Goal: Information Seeking & Learning: Learn about a topic

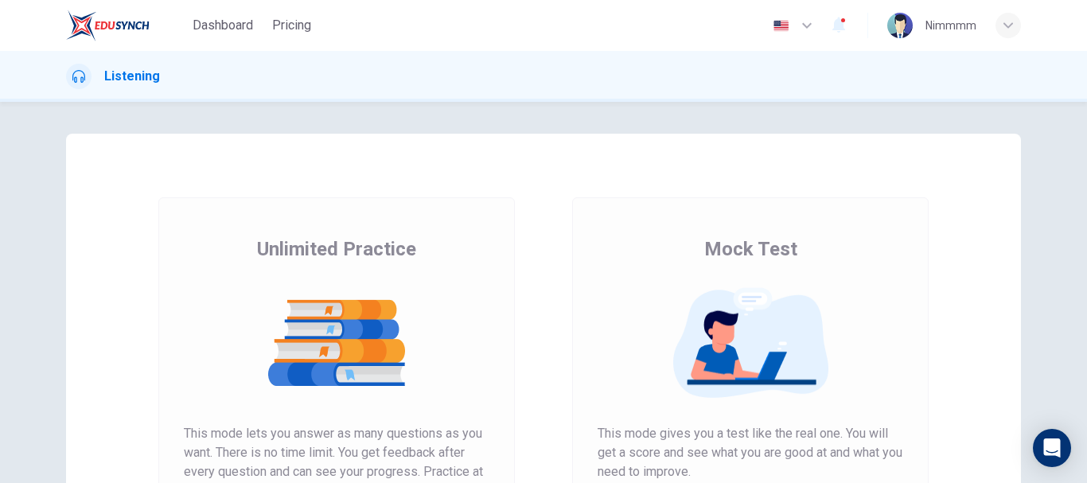
click at [509, 439] on div "Unlimited Practice This mode lets you answer as many questions as you want. The…" at bounding box center [336, 410] width 357 height 426
drag, startPoint x: 509, startPoint y: 439, endPoint x: 514, endPoint y: 374, distance: 65.4
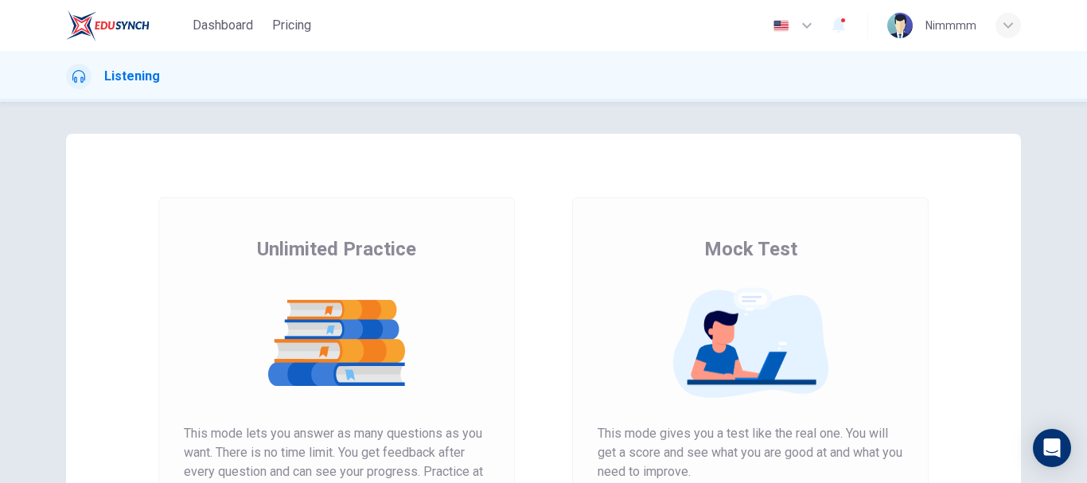
click at [514, 374] on div "Unlimited Practice This mode lets you answer as many questions as you want. The…" at bounding box center [337, 410] width 414 height 426
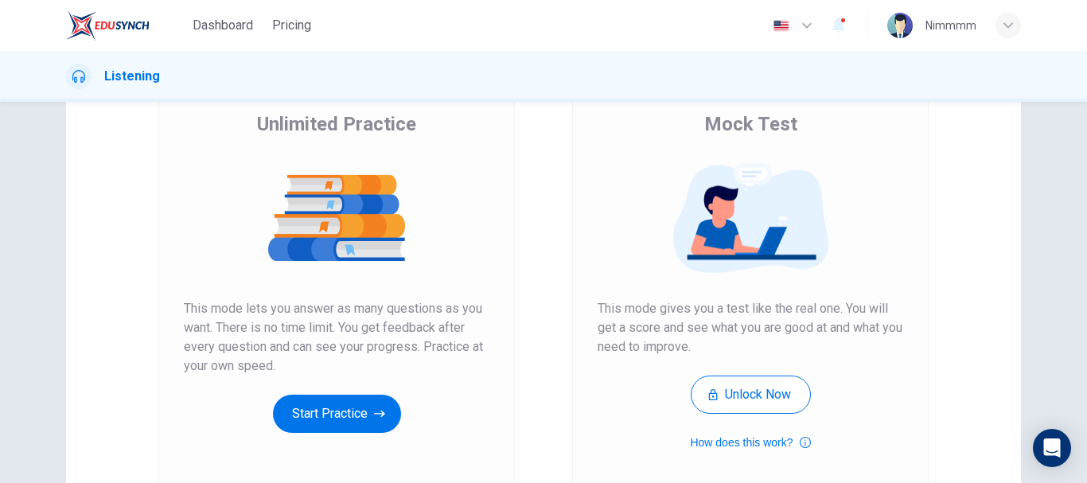
scroll to position [103, 0]
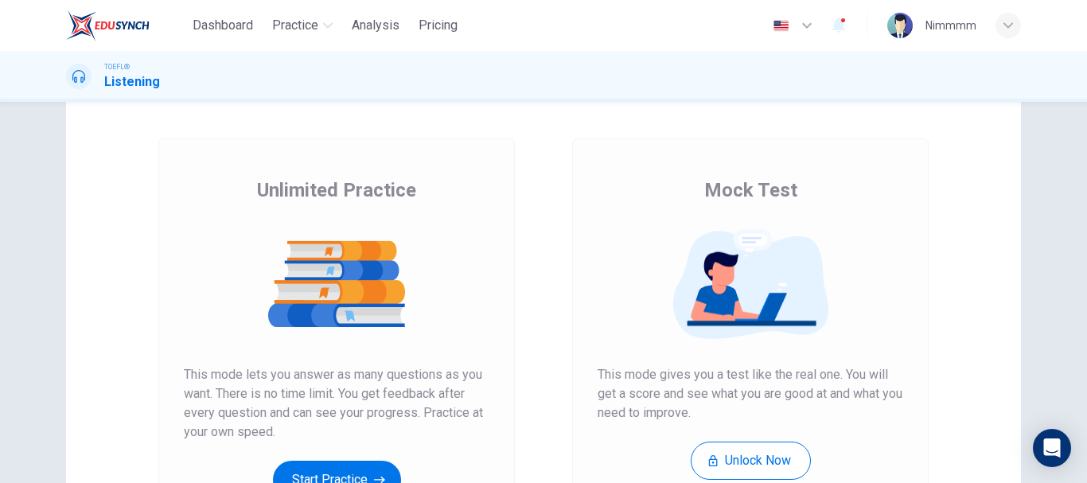
scroll to position [163, 0]
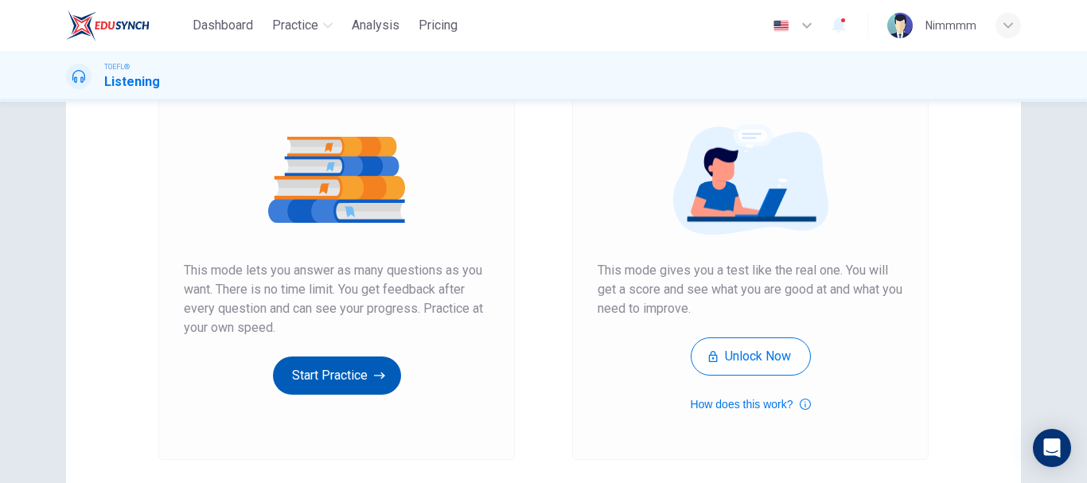
click at [334, 371] on button "Start Practice" at bounding box center [337, 376] width 128 height 38
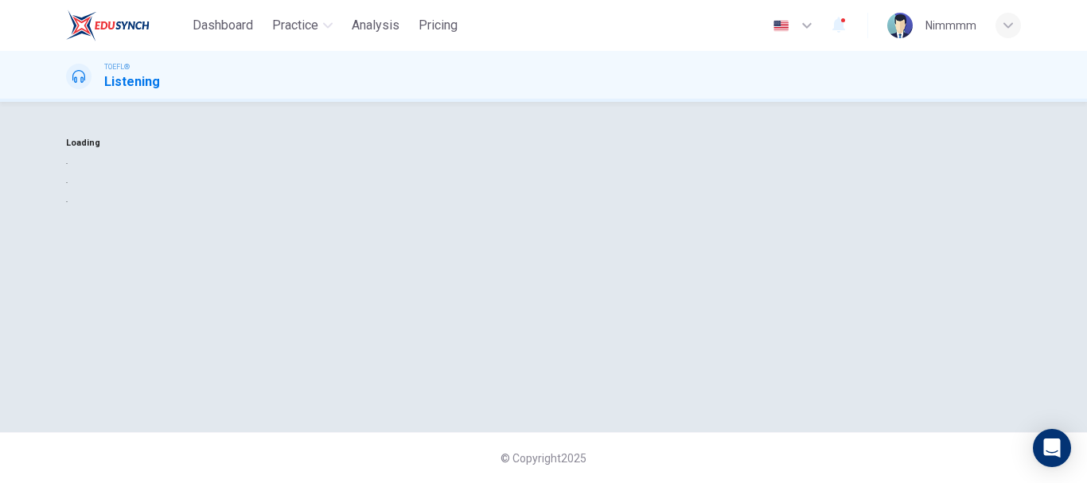
scroll to position [0, 0]
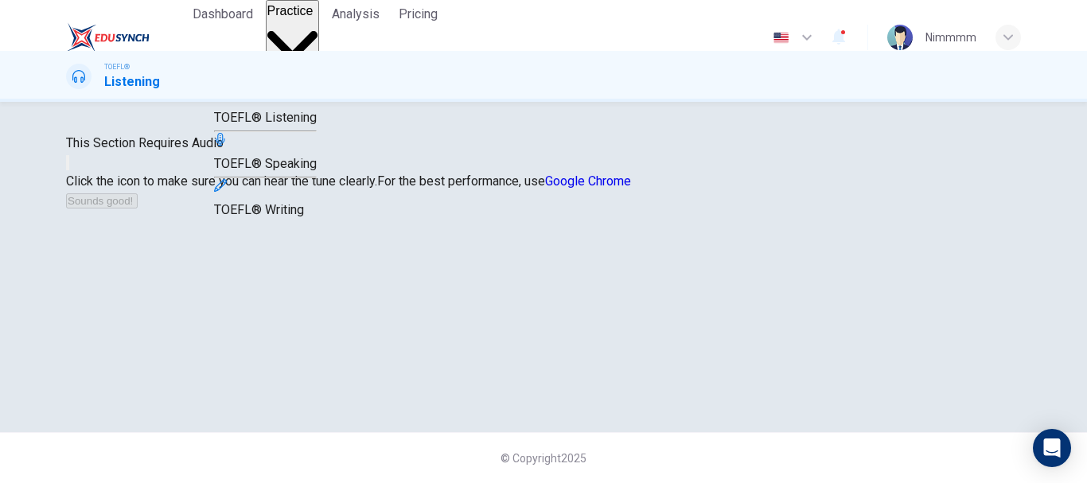
click at [307, 18] on span "Practice" at bounding box center [290, 11] width 46 height 14
click at [310, 78] on span "TOEFL® Reading" at bounding box center [262, 71] width 96 height 15
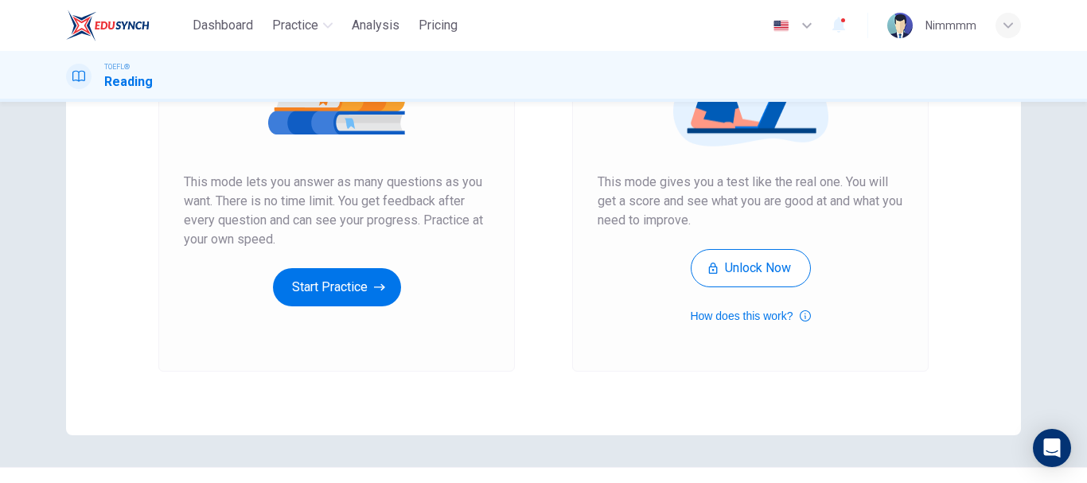
scroll to position [250, 0]
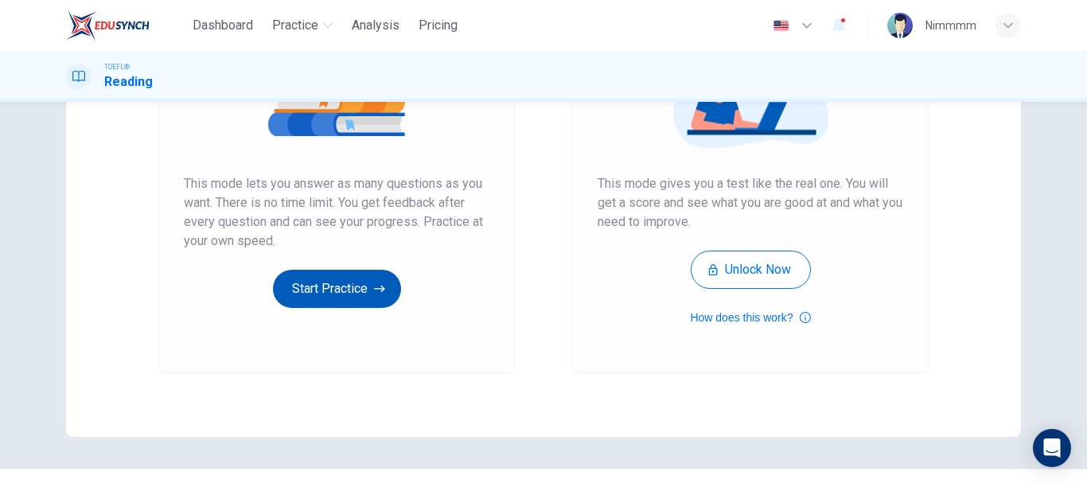
click at [335, 295] on button "Start Practice" at bounding box center [337, 289] width 128 height 38
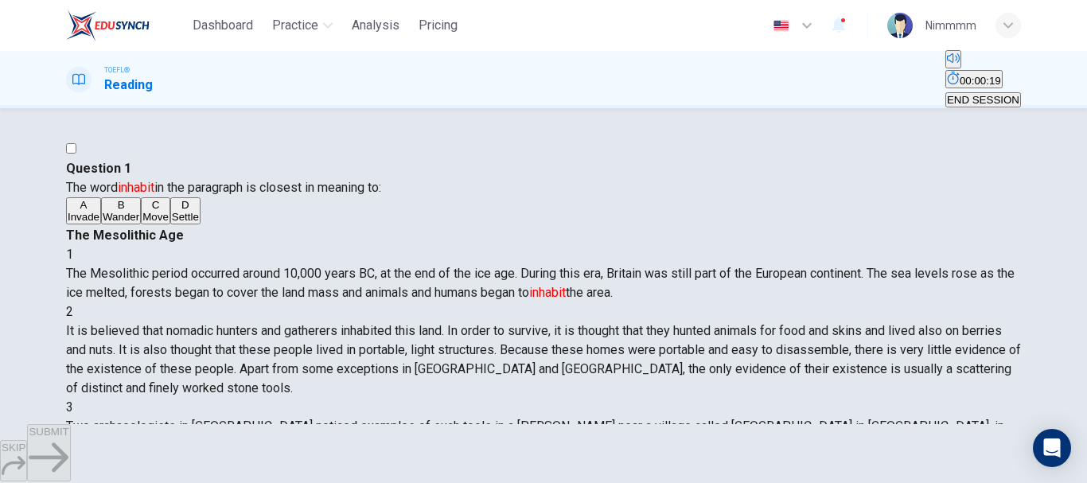
scroll to position [9, 0]
drag, startPoint x: 1014, startPoint y: 377, endPoint x: 1006, endPoint y: 370, distance: 10.2
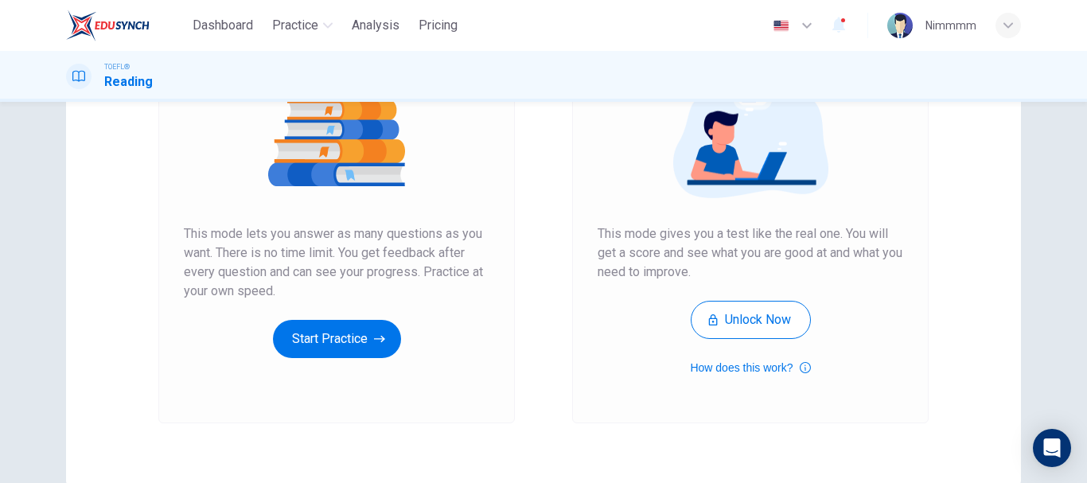
scroll to position [244, 0]
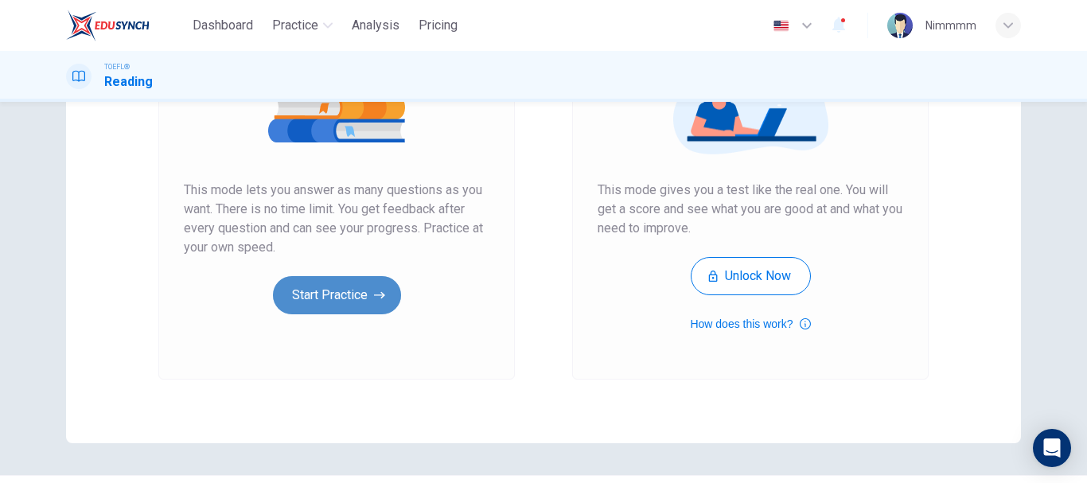
click at [352, 295] on button "Start Practice" at bounding box center [337, 295] width 128 height 38
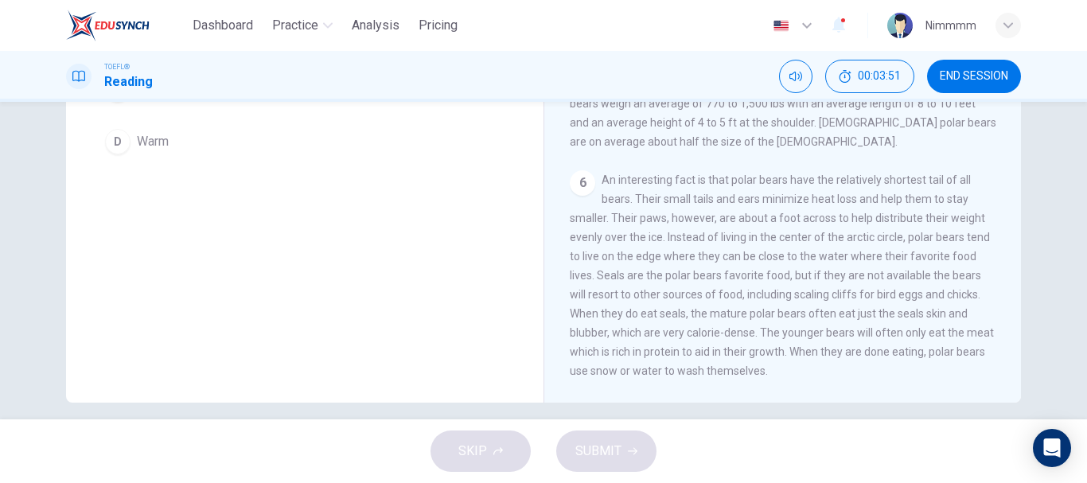
scroll to position [299, 0]
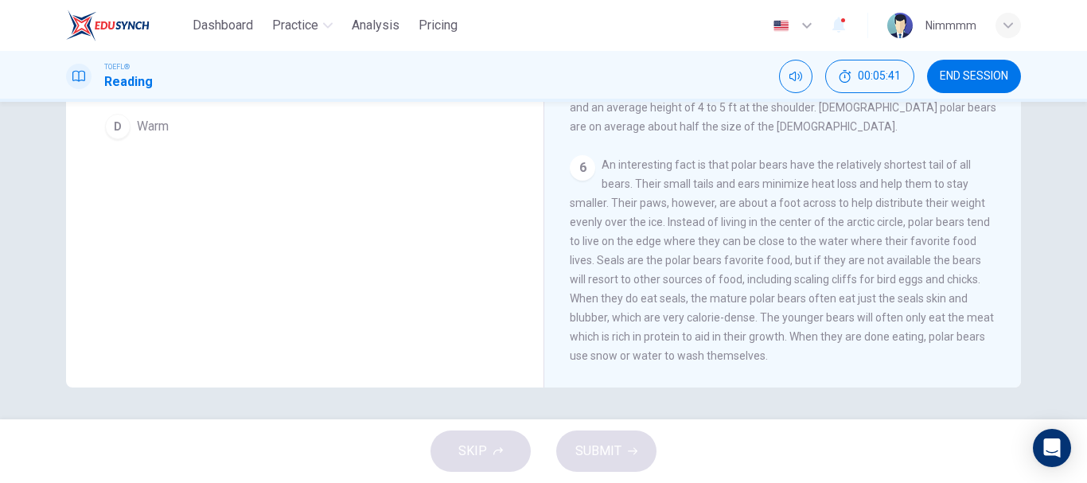
click at [345, 402] on div "Question 1 The word compact in the paragraph is closest in meaning to: A Large …" at bounding box center [543, 261] width 1087 height 318
drag, startPoint x: 345, startPoint y: 402, endPoint x: 357, endPoint y: 319, distance: 83.8
click at [357, 319] on div "Question 1 The word compact in the paragraph is closest in meaning to: A Large …" at bounding box center [543, 261] width 1087 height 318
drag, startPoint x: 536, startPoint y: 320, endPoint x: 515, endPoint y: 197, distance: 125.2
click at [515, 197] on div "Question 1 The word compact in the paragraph is closest in meaning to: A Large …" at bounding box center [305, 110] width 478 height 553
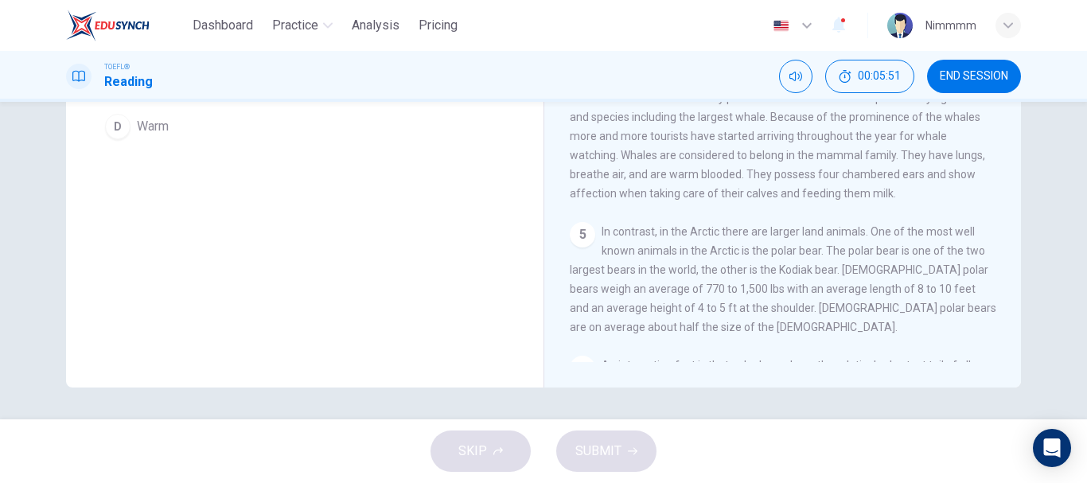
scroll to position [197, 0]
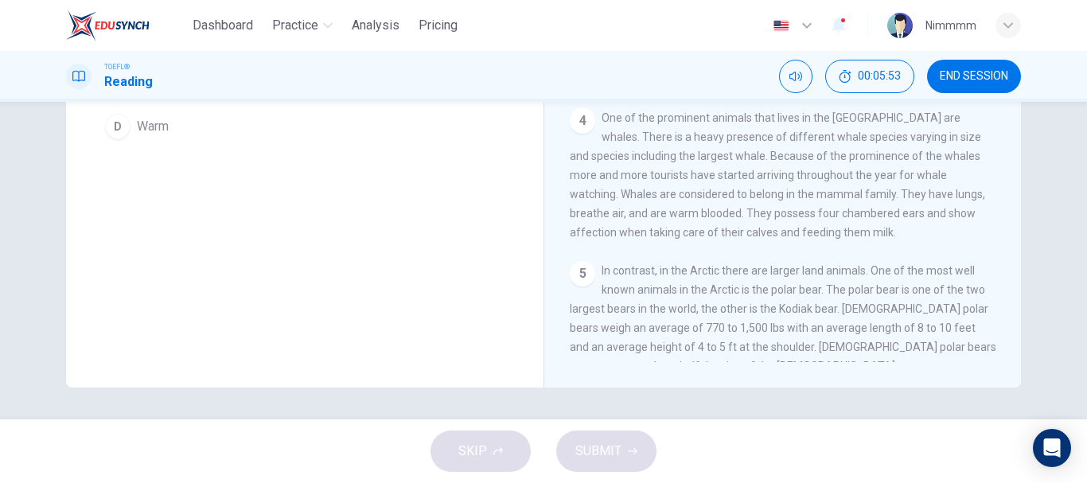
drag, startPoint x: 987, startPoint y: 139, endPoint x: 970, endPoint y: 96, distance: 46.1
click at [970, 96] on div "Dashboard Practice Analysis Pricing English en ​ Nimmmm TOEFL® Reading 00:05:53…" at bounding box center [543, 241] width 1087 height 483
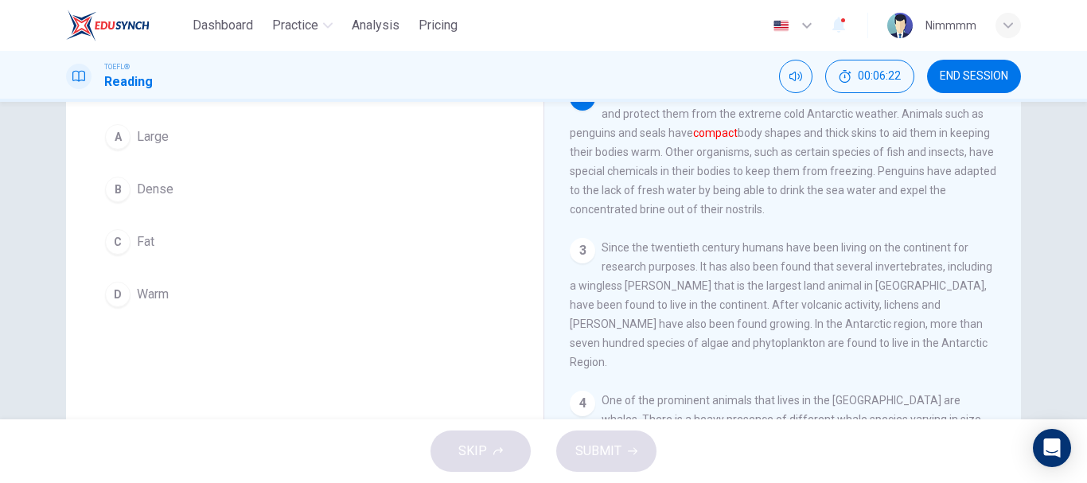
scroll to position [0, 0]
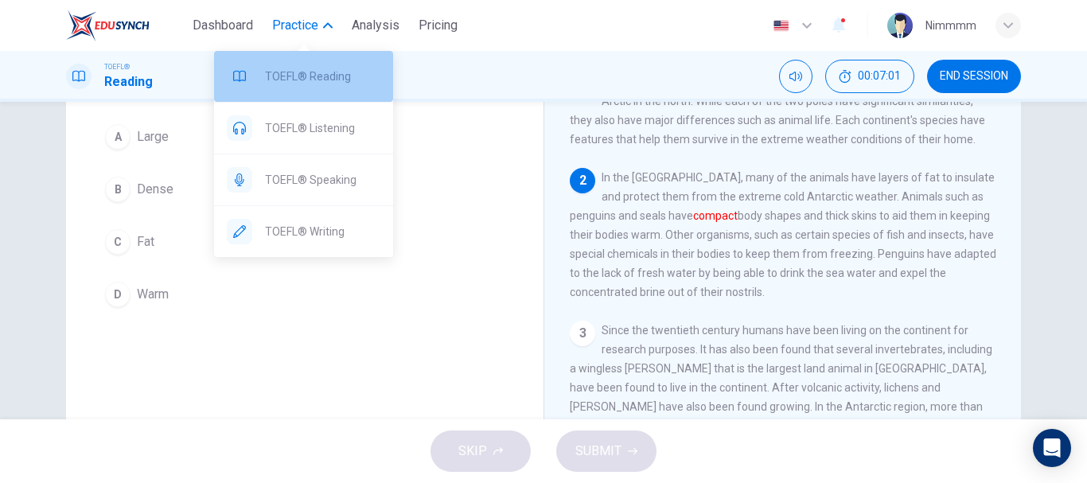
click at [314, 63] on div "TOEFL® Reading" at bounding box center [303, 76] width 179 height 51
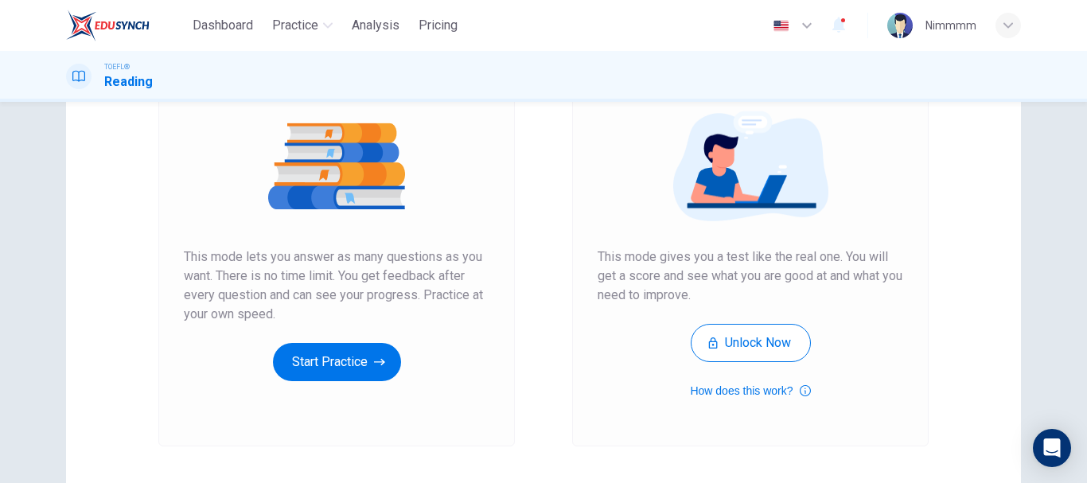
scroll to position [287, 0]
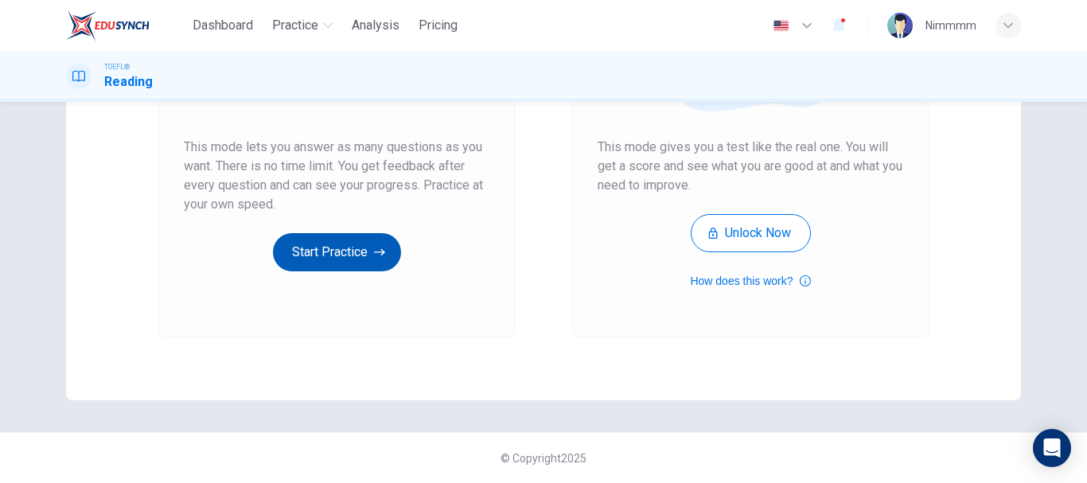
click at [355, 241] on button "Start Practice" at bounding box center [337, 252] width 128 height 38
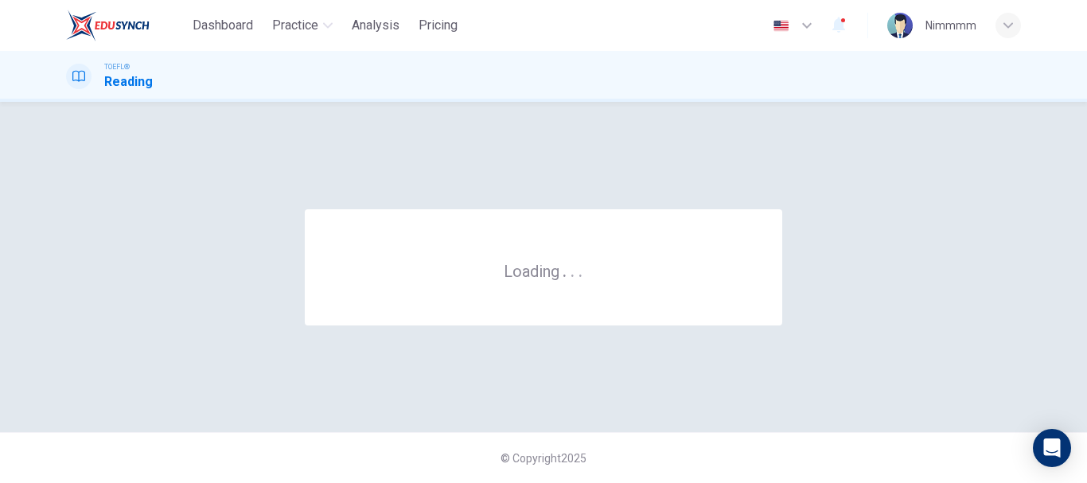
click at [355, 241] on div "Loading . . ." at bounding box center [544, 267] width 478 height 116
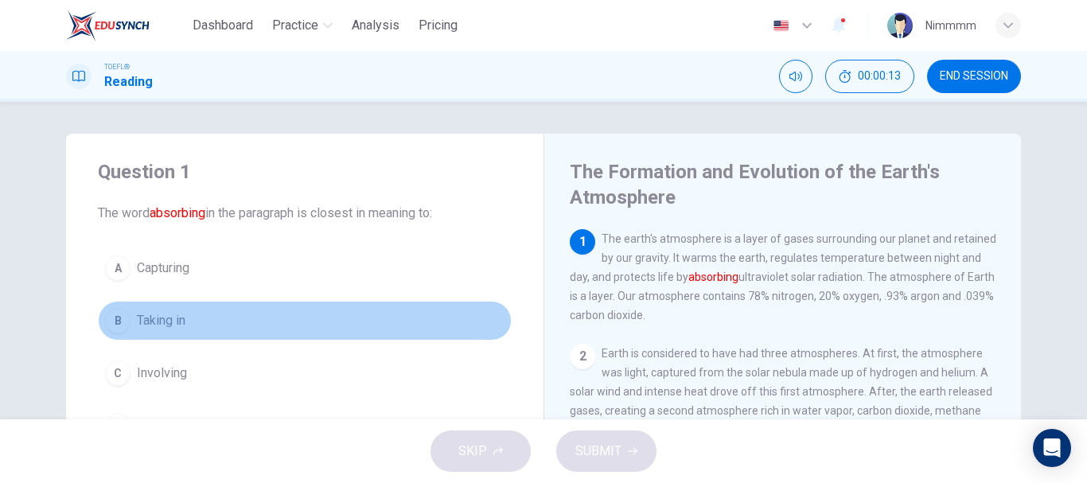
click at [147, 319] on span "Taking in" at bounding box center [161, 320] width 49 height 19
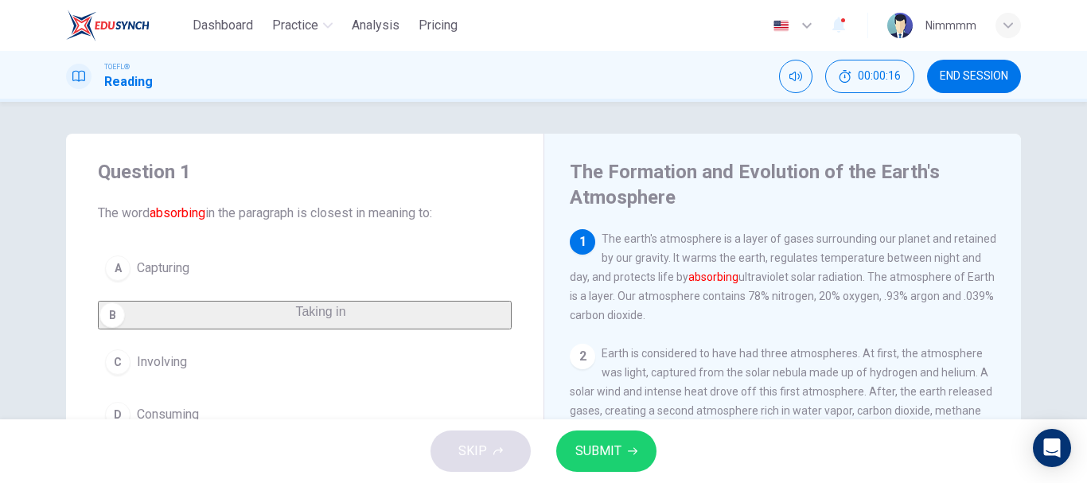
click at [605, 454] on span "SUBMIT" at bounding box center [599, 451] width 46 height 22
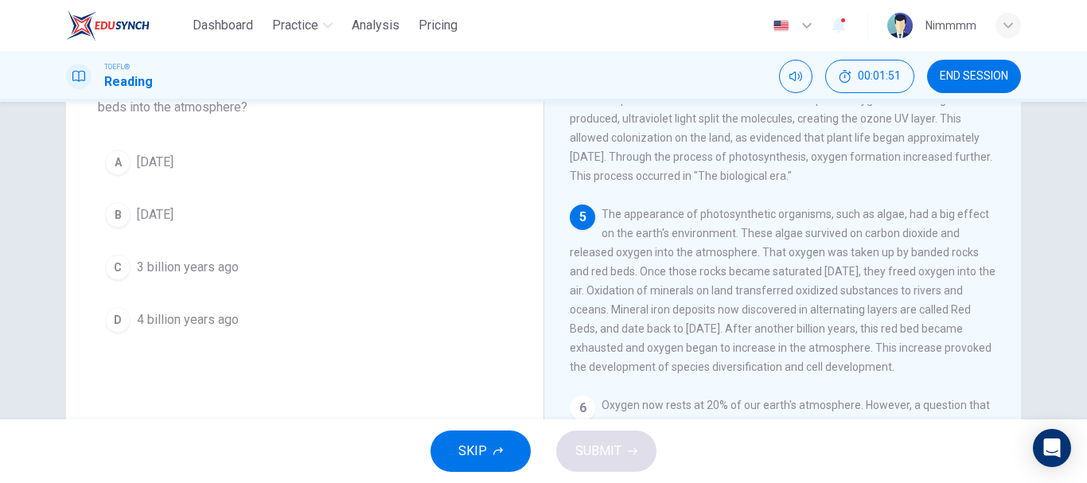
scroll to position [127, 0]
click at [115, 158] on div "A" at bounding box center [117, 160] width 25 height 25
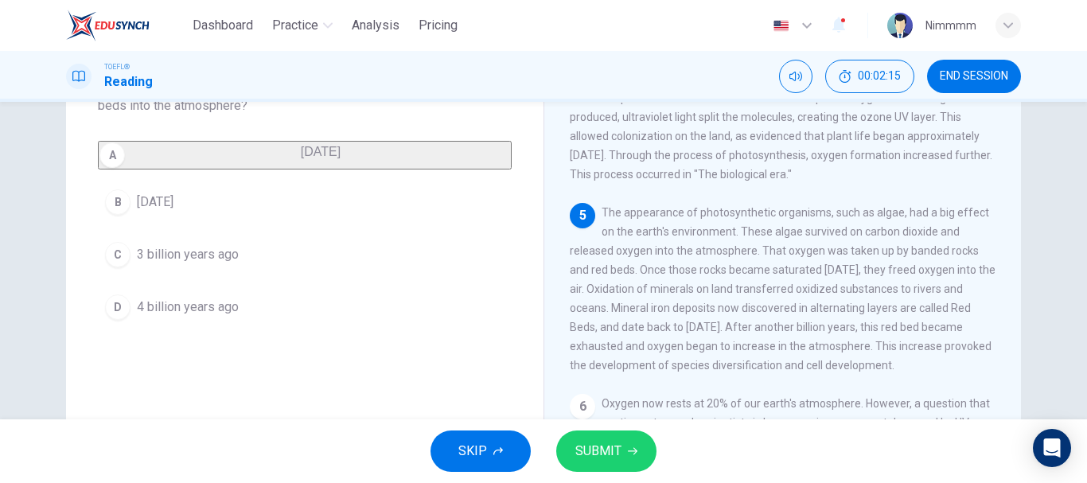
click at [611, 451] on span "SUBMIT" at bounding box center [599, 451] width 46 height 22
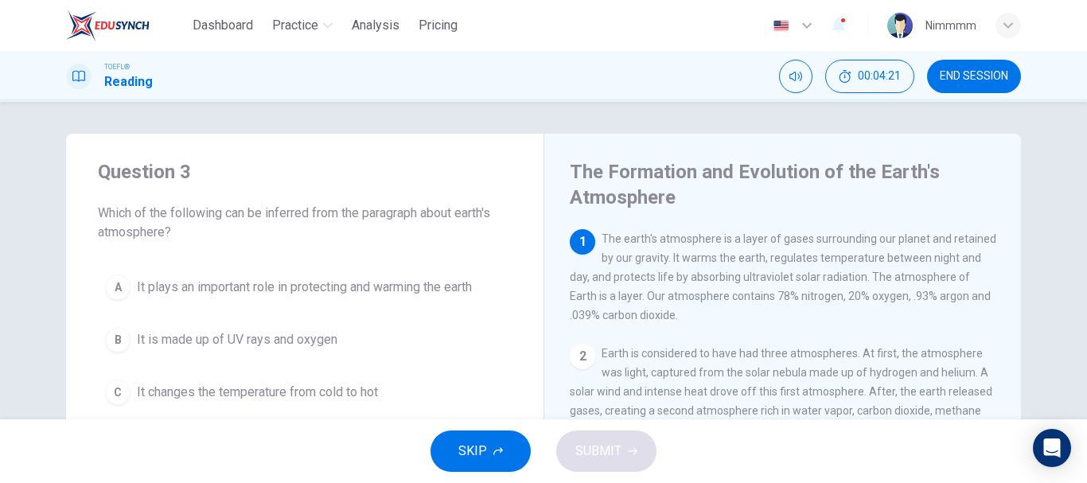
scroll to position [7, 0]
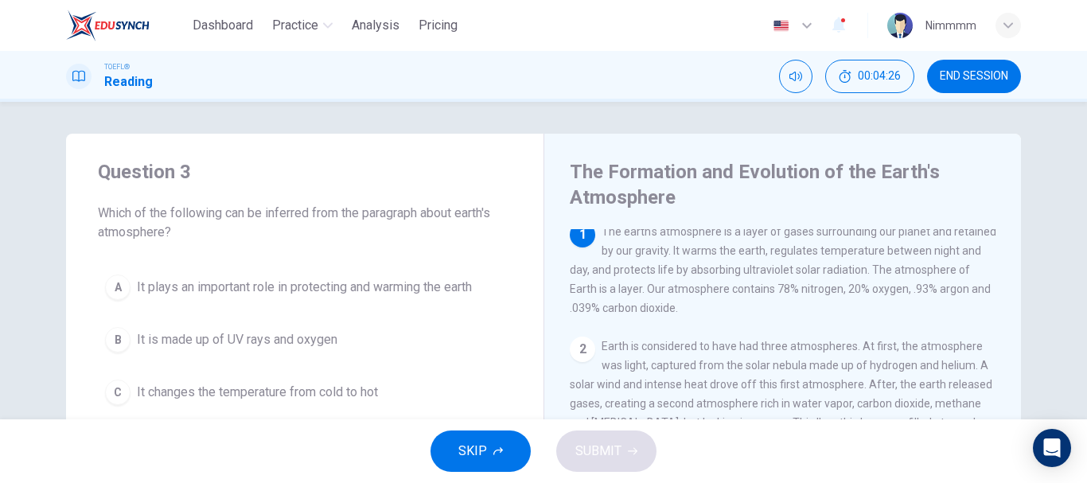
drag, startPoint x: 1079, startPoint y: 234, endPoint x: 1083, endPoint y: 255, distance: 21.2
click at [1083, 255] on div "Question 3 Which of the following can be inferred from the paragraph about eart…" at bounding box center [543, 261] width 1087 height 318
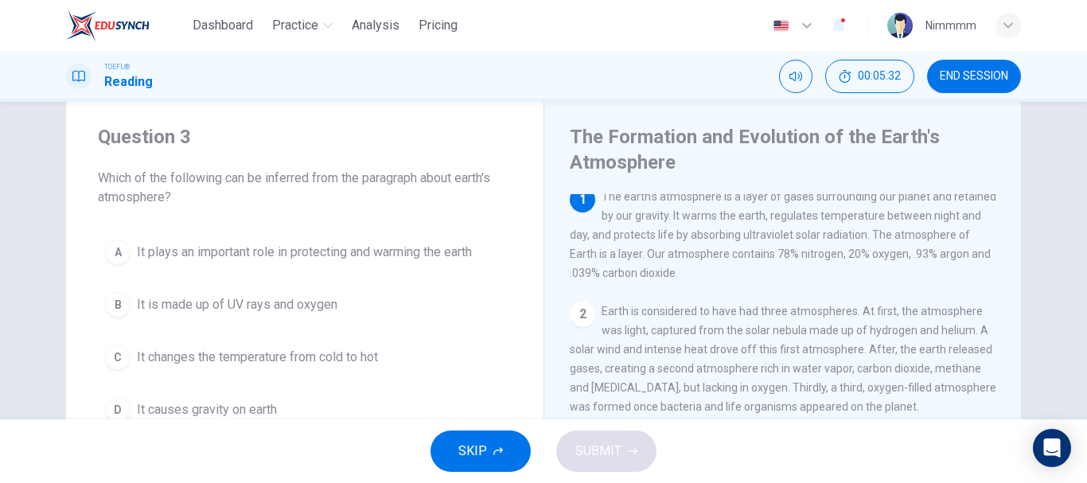
scroll to position [0, 0]
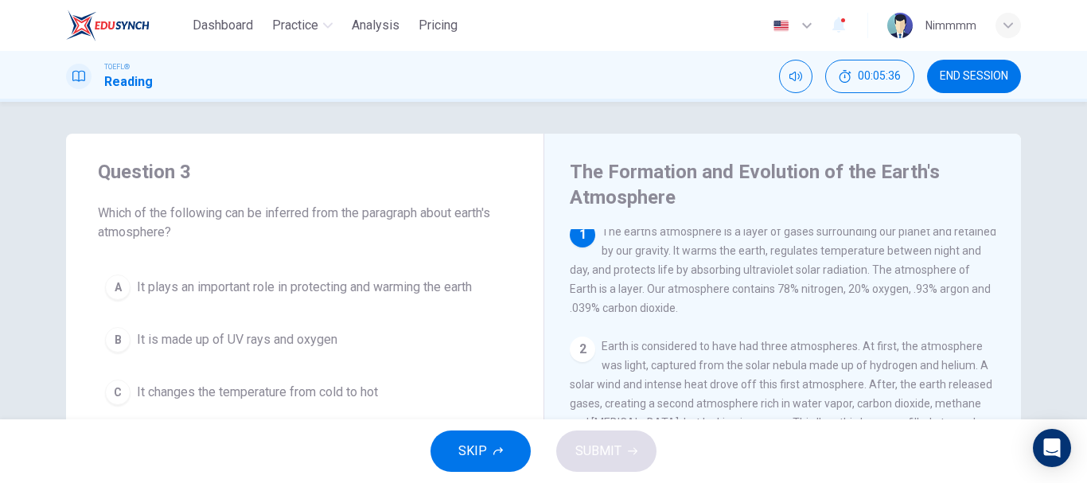
click at [112, 287] on div "A" at bounding box center [117, 287] width 25 height 25
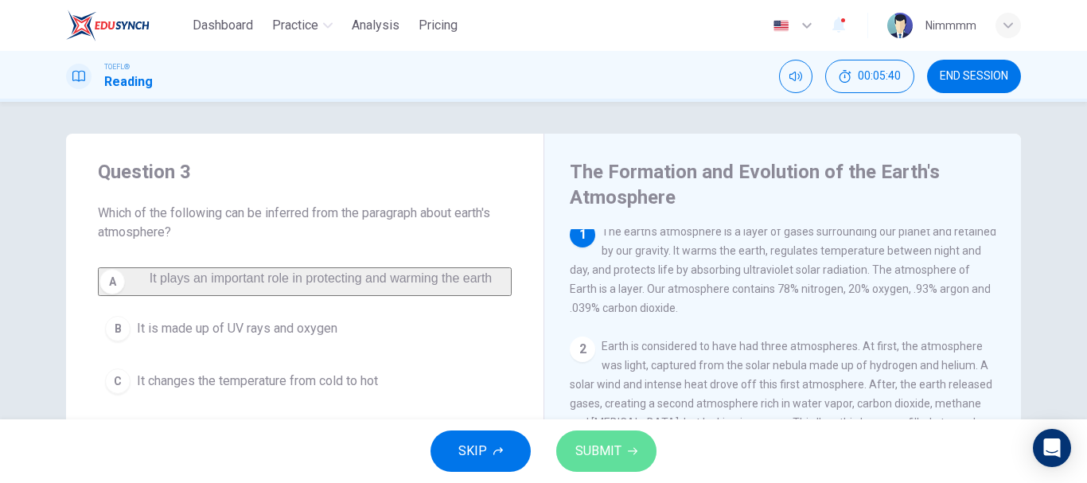
click at [603, 451] on span "SUBMIT" at bounding box center [599, 451] width 46 height 22
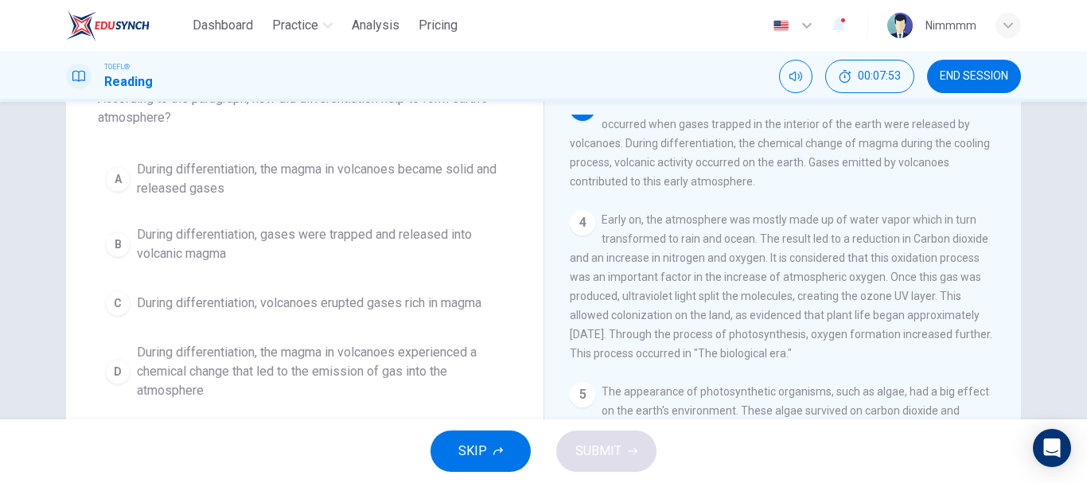
scroll to position [113, 0]
click at [118, 377] on div "D" at bounding box center [117, 373] width 25 height 25
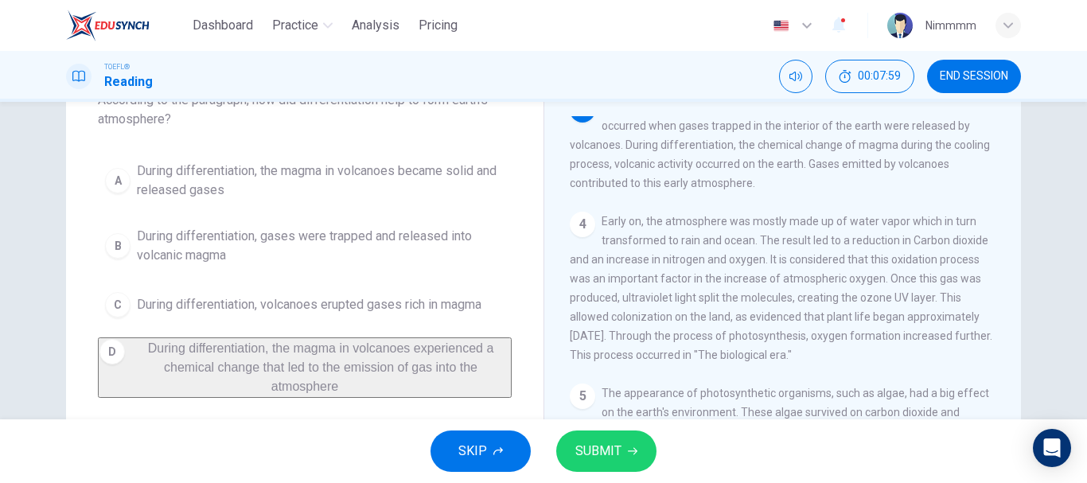
click at [593, 443] on span "SUBMIT" at bounding box center [599, 451] width 46 height 22
click at [593, 444] on span "SUBMIT" at bounding box center [599, 451] width 46 height 22
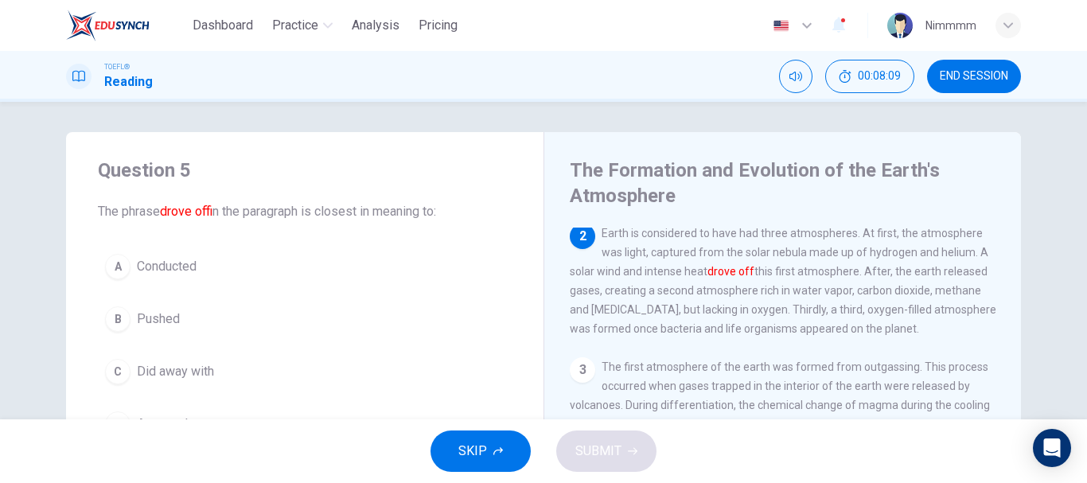
scroll to position [0, 0]
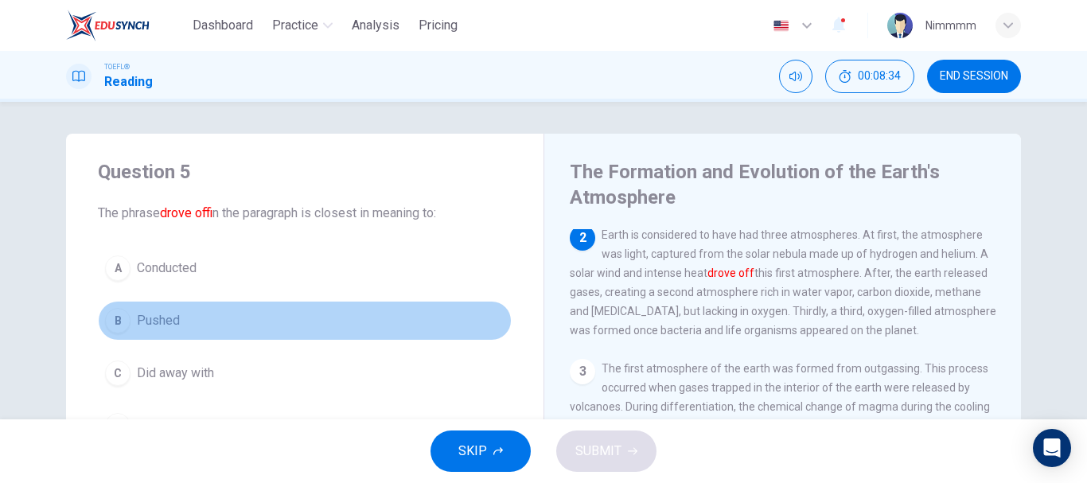
click at [116, 310] on div "B" at bounding box center [117, 320] width 25 height 25
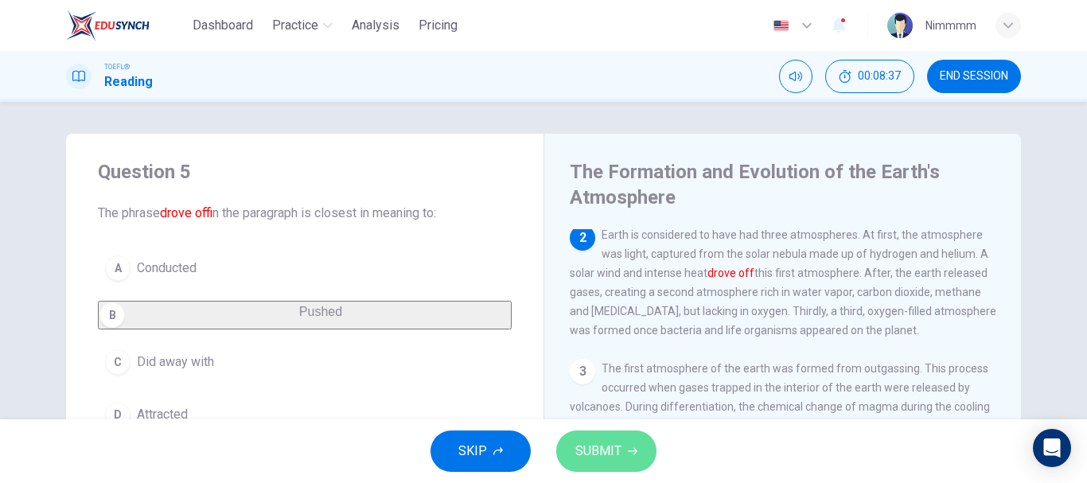
click at [613, 457] on span "SUBMIT" at bounding box center [599, 451] width 46 height 22
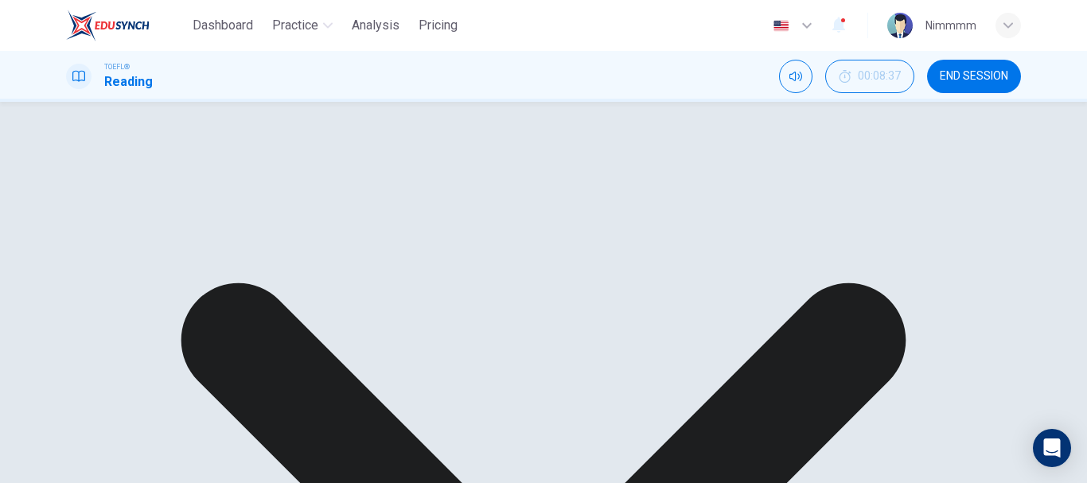
click at [130, 369] on div "A Conducted B Pushed C Did away with D Attracted" at bounding box center [305, 324] width 414 height 153
click at [113, 373] on div "A Conducted B Pushed C Did away with D Attracted" at bounding box center [305, 324] width 414 height 153
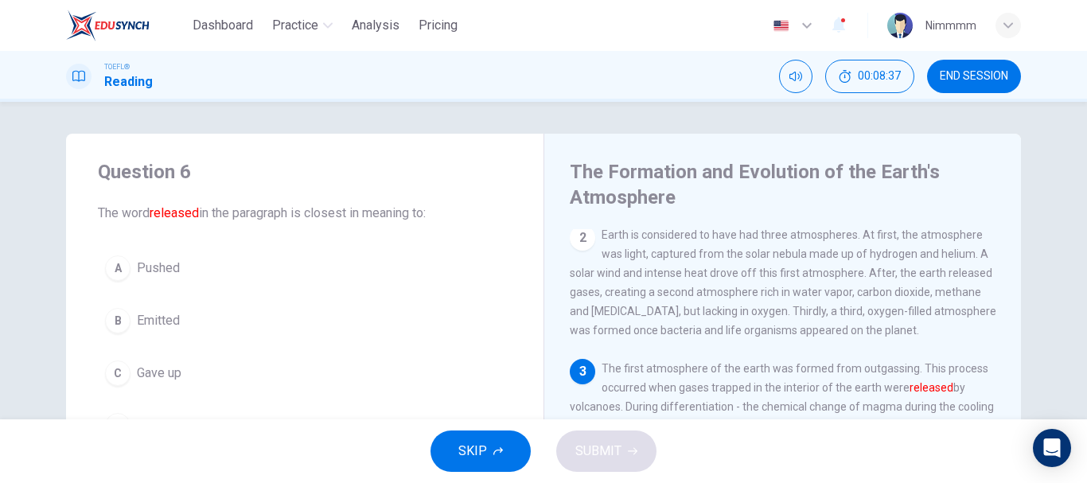
scroll to position [257, 0]
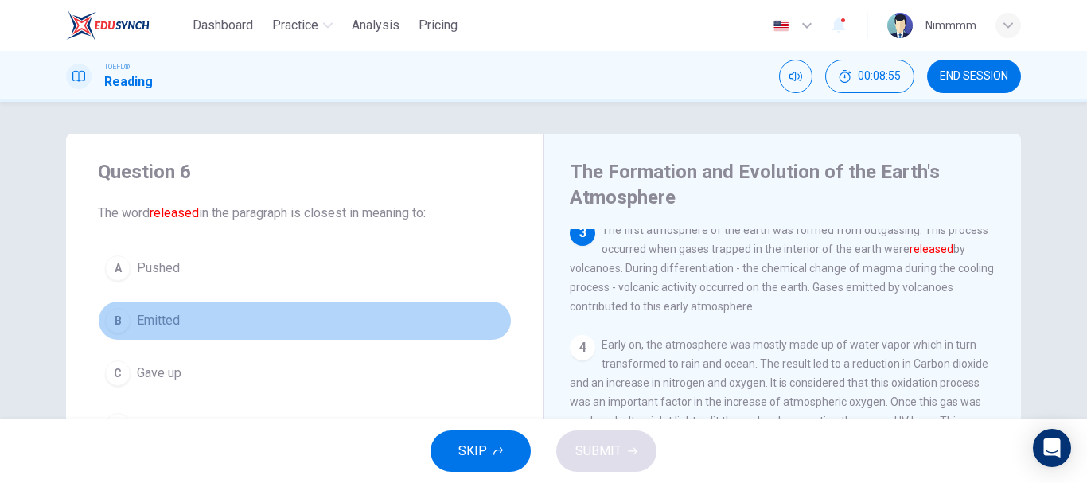
click at [143, 321] on span "Emitted" at bounding box center [158, 320] width 43 height 19
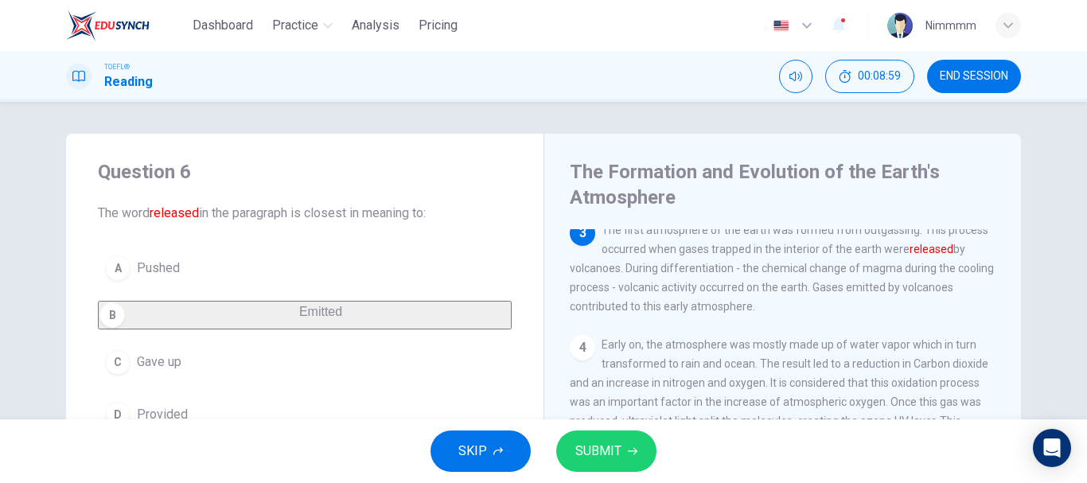
click at [602, 445] on span "SUBMIT" at bounding box center [599, 451] width 46 height 22
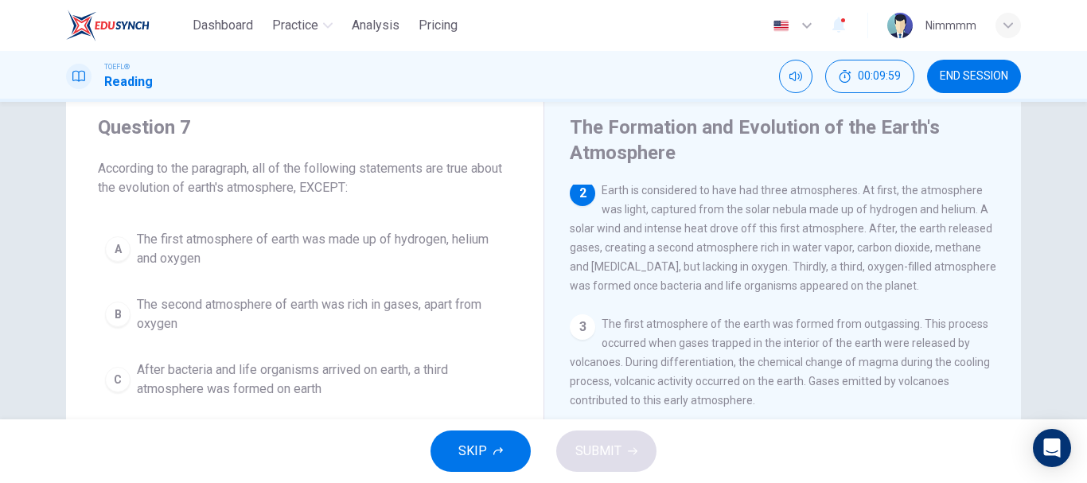
scroll to position [58, 0]
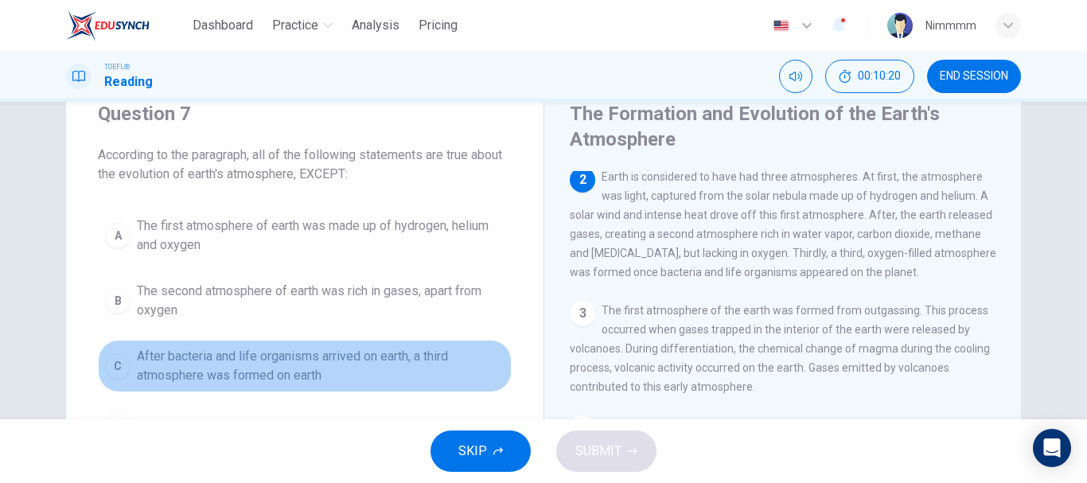
click at [112, 357] on div "C" at bounding box center [117, 365] width 25 height 25
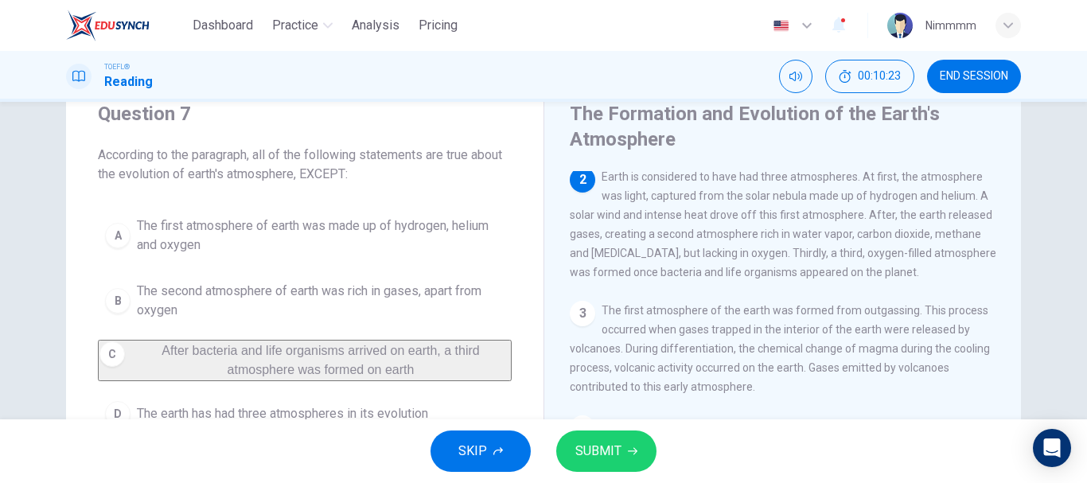
click at [607, 428] on div "SKIP SUBMIT" at bounding box center [543, 451] width 1087 height 64
click at [614, 452] on span "SUBMIT" at bounding box center [599, 451] width 46 height 22
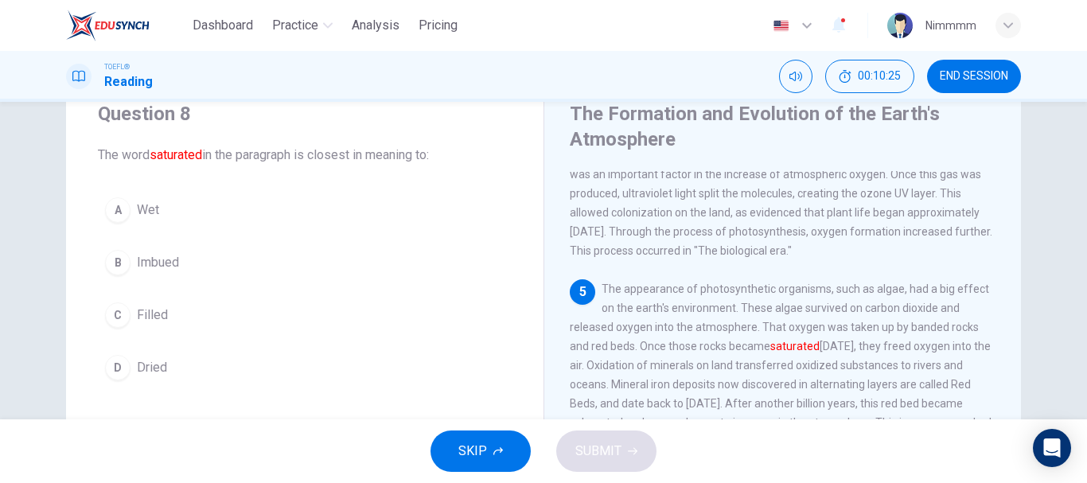
scroll to position [435, 0]
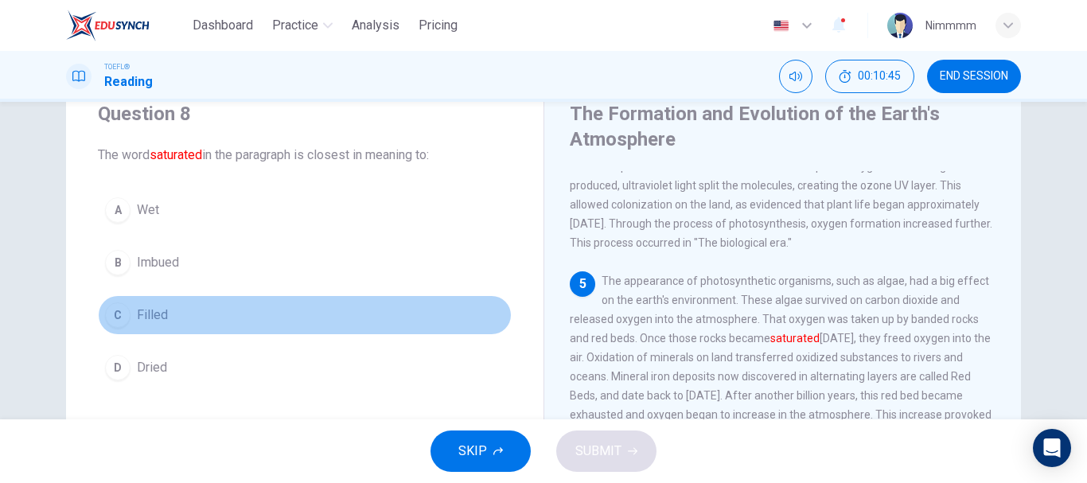
click at [137, 322] on span "Filled" at bounding box center [152, 315] width 31 height 19
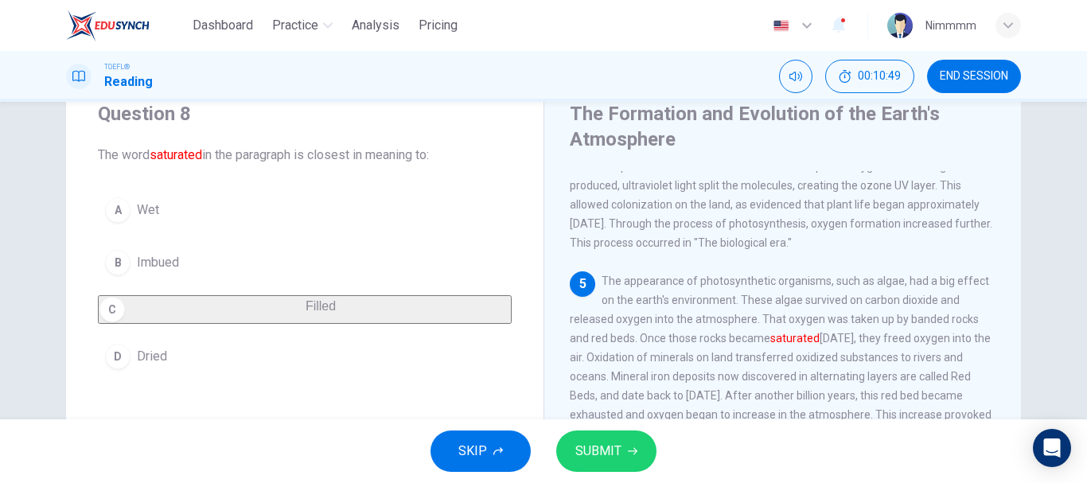
click at [595, 447] on span "SUBMIT" at bounding box center [599, 451] width 46 height 22
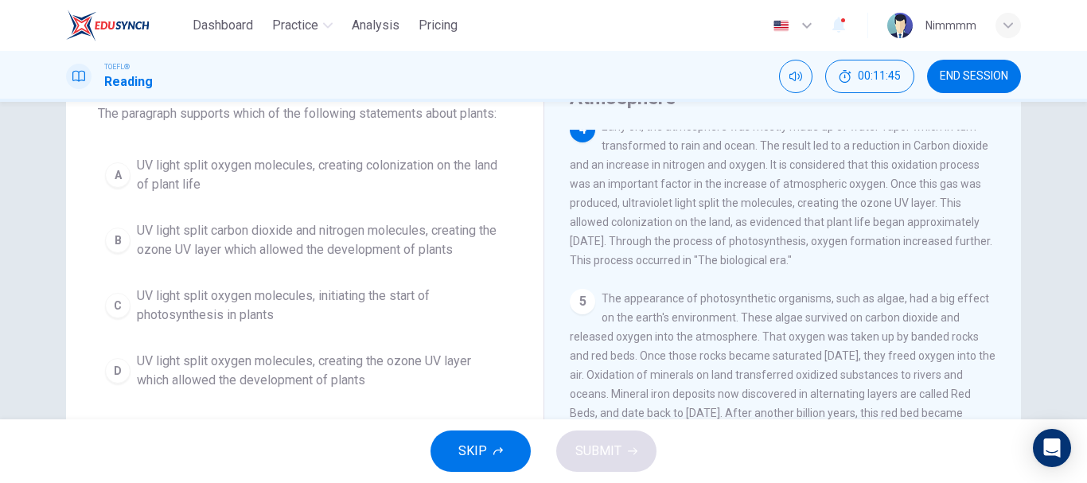
scroll to position [107, 0]
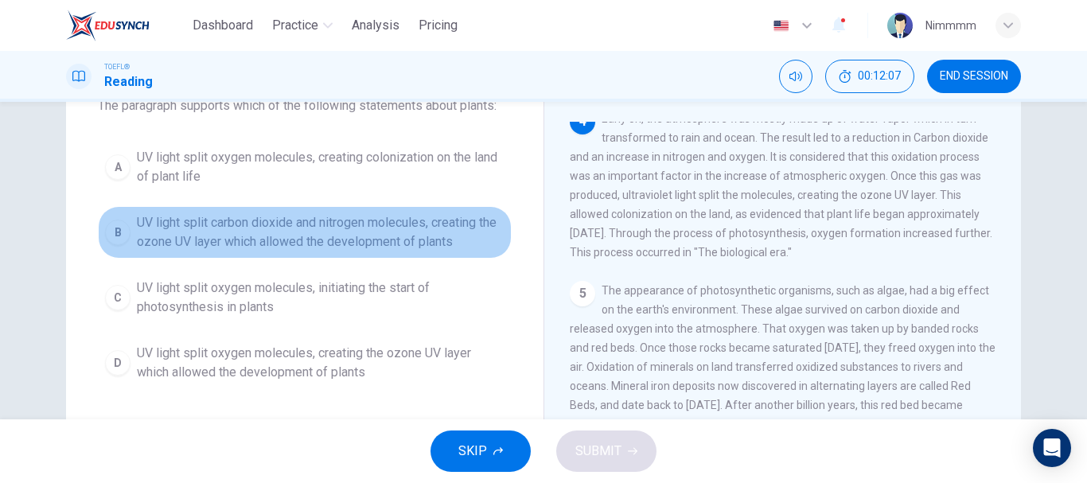
click at [107, 232] on div "B" at bounding box center [117, 232] width 25 height 25
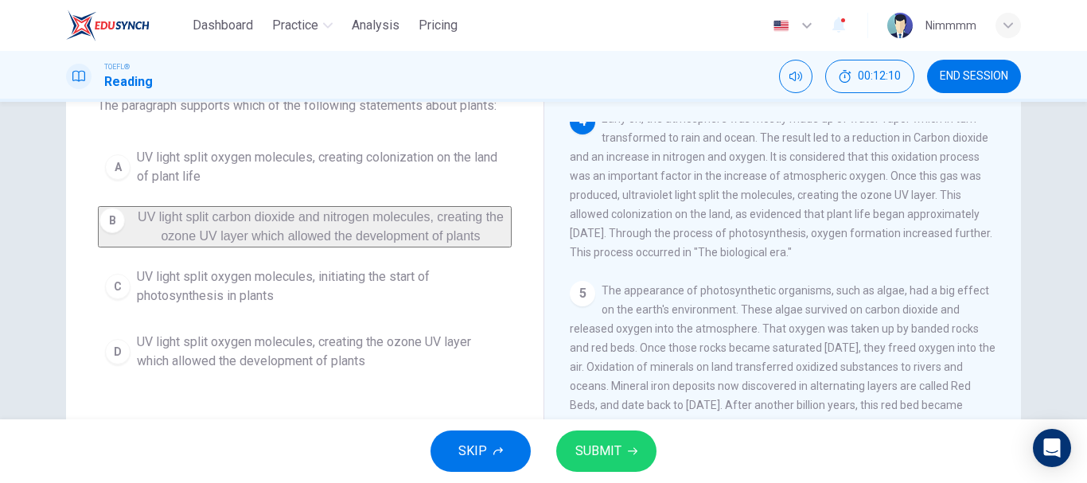
click at [571, 452] on button "SUBMIT" at bounding box center [606, 451] width 100 height 41
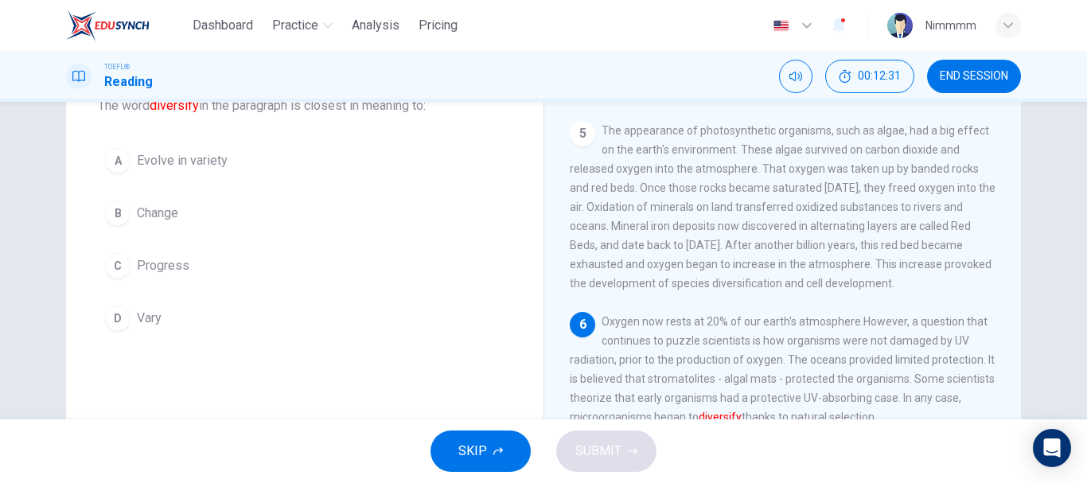
click at [111, 317] on div "D" at bounding box center [117, 318] width 25 height 25
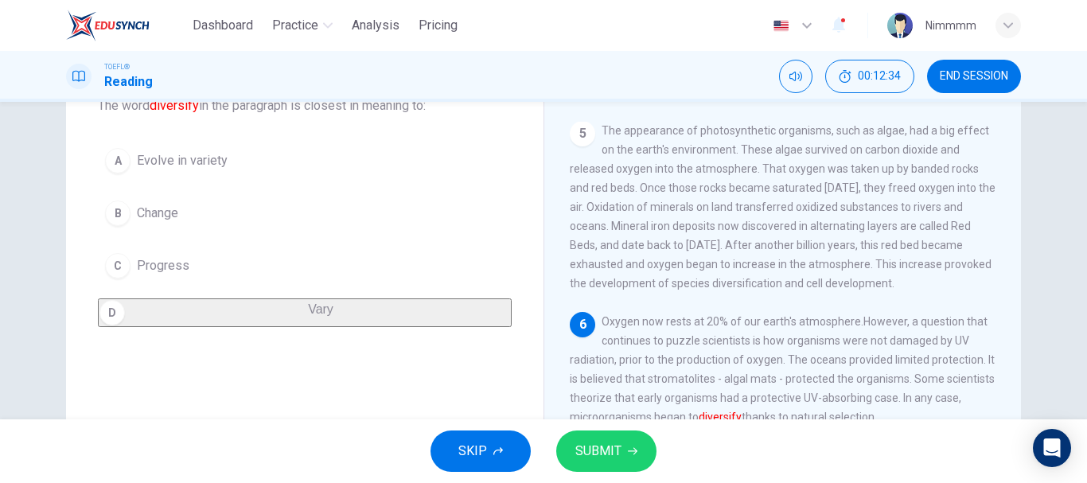
click at [586, 452] on span "SUBMIT" at bounding box center [599, 451] width 46 height 22
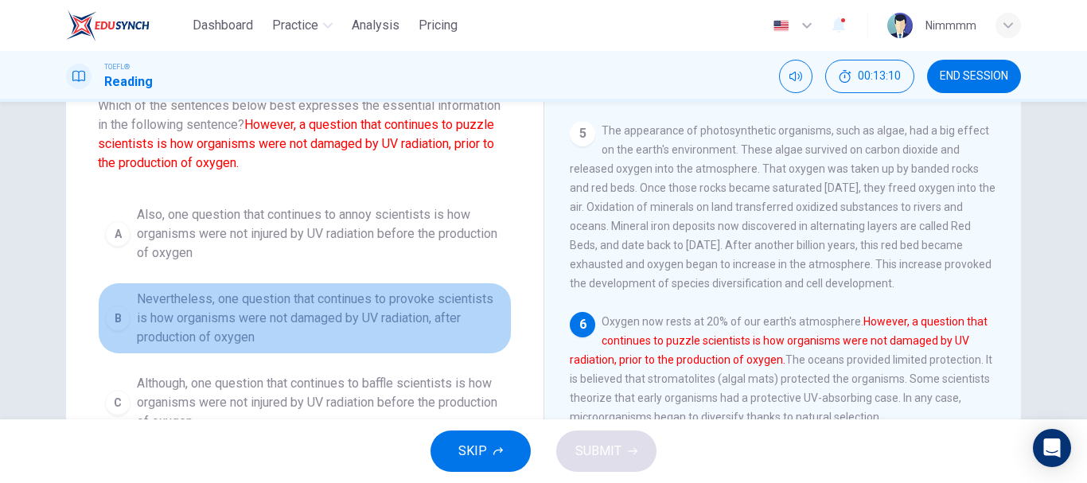
click at [351, 298] on span "Nevertheless, one question that continues to provoke scientists is how organism…" at bounding box center [321, 318] width 368 height 57
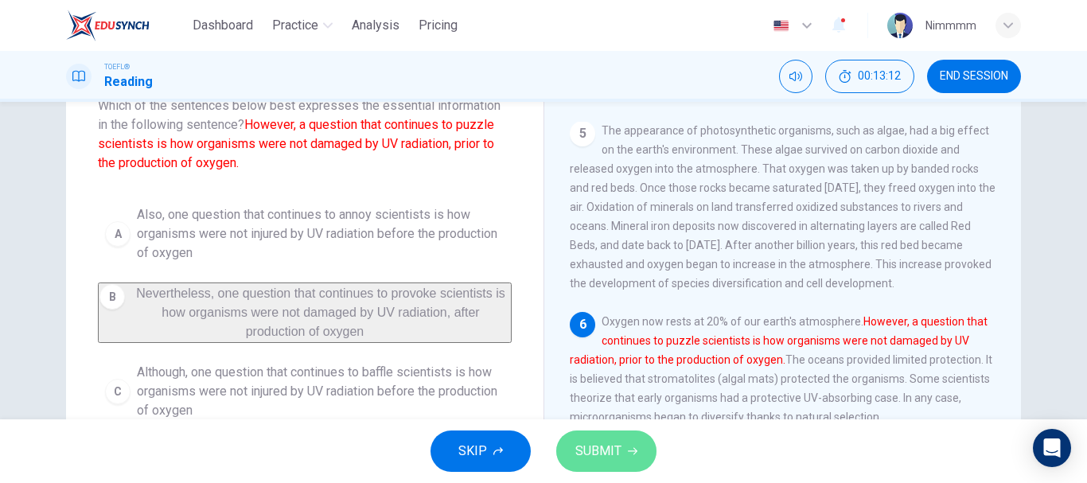
click at [586, 451] on span "SUBMIT" at bounding box center [599, 451] width 46 height 22
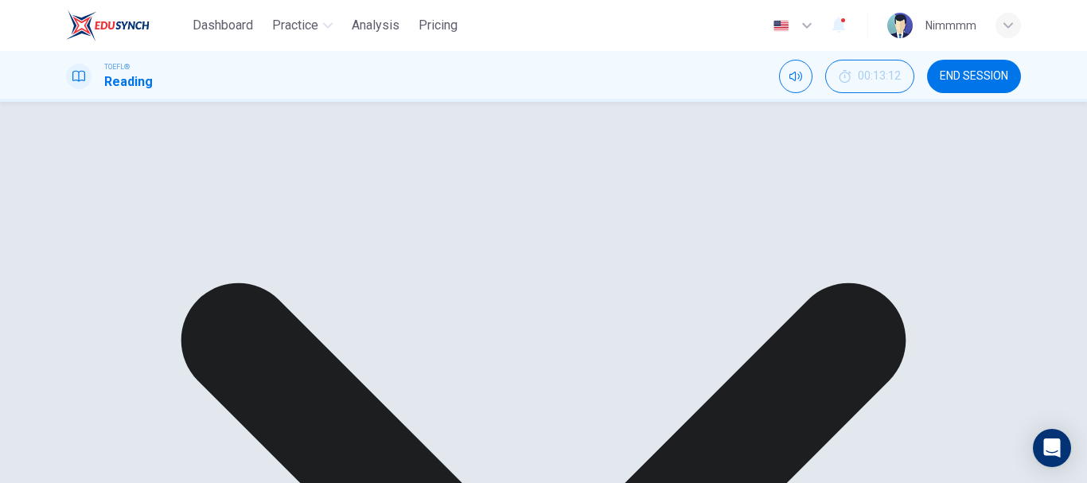
scroll to position [325, 0]
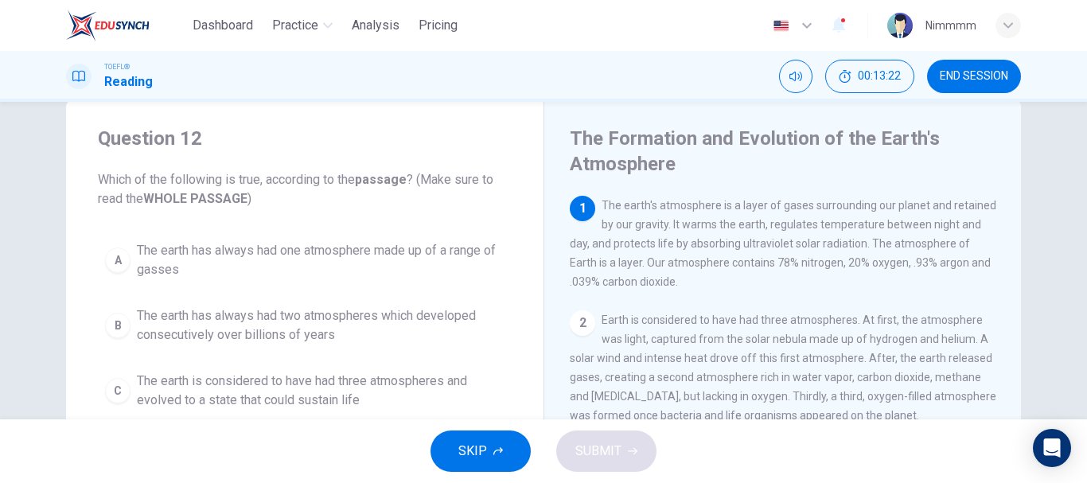
scroll to position [42, 0]
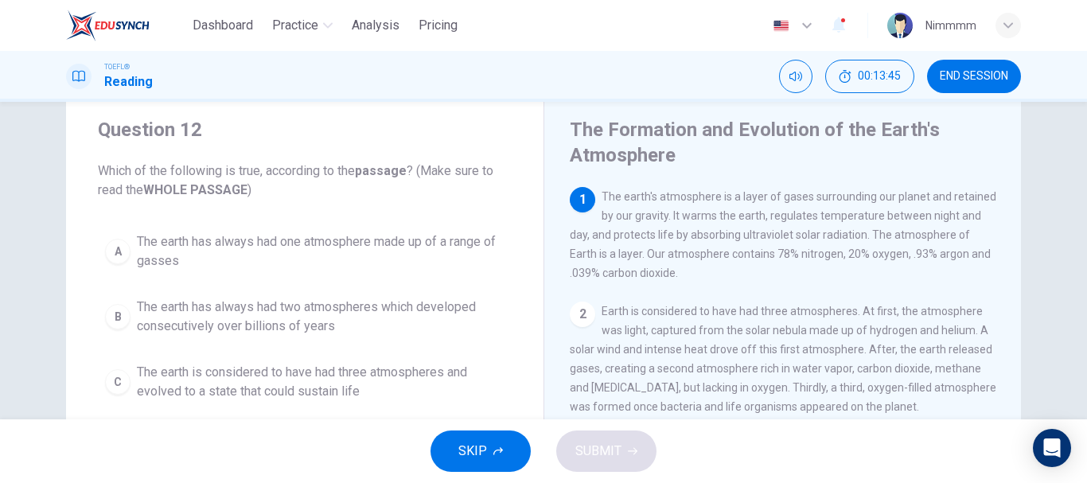
click at [287, 319] on span "The earth has always had two atmospheres which developed consecutively over bil…" at bounding box center [321, 317] width 368 height 38
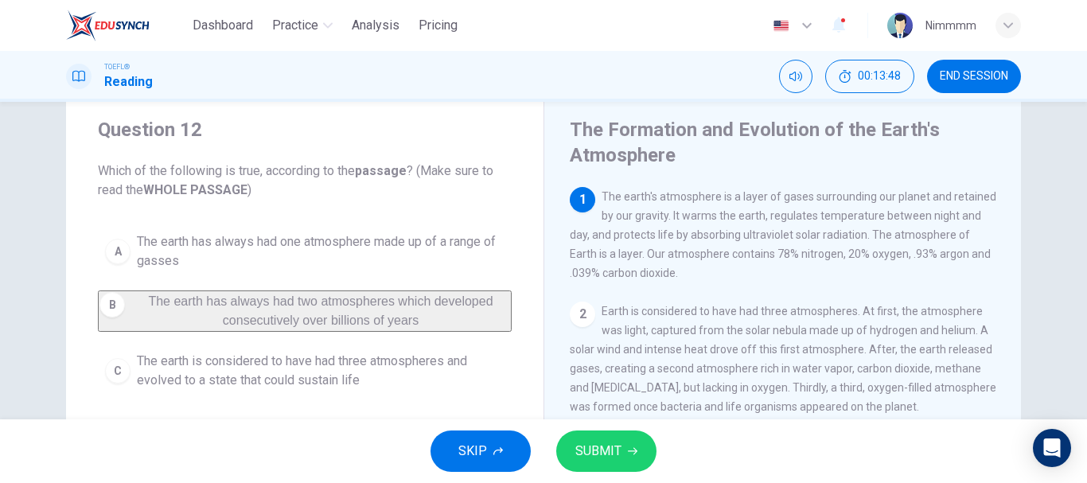
click at [591, 443] on span "SUBMIT" at bounding box center [599, 451] width 46 height 22
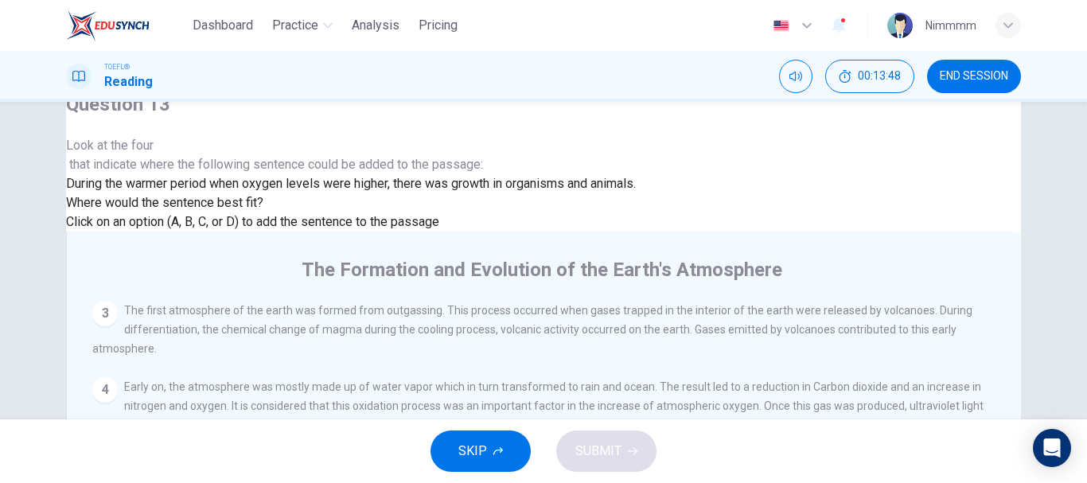
scroll to position [586, 0]
